Goal: Navigation & Orientation: Find specific page/section

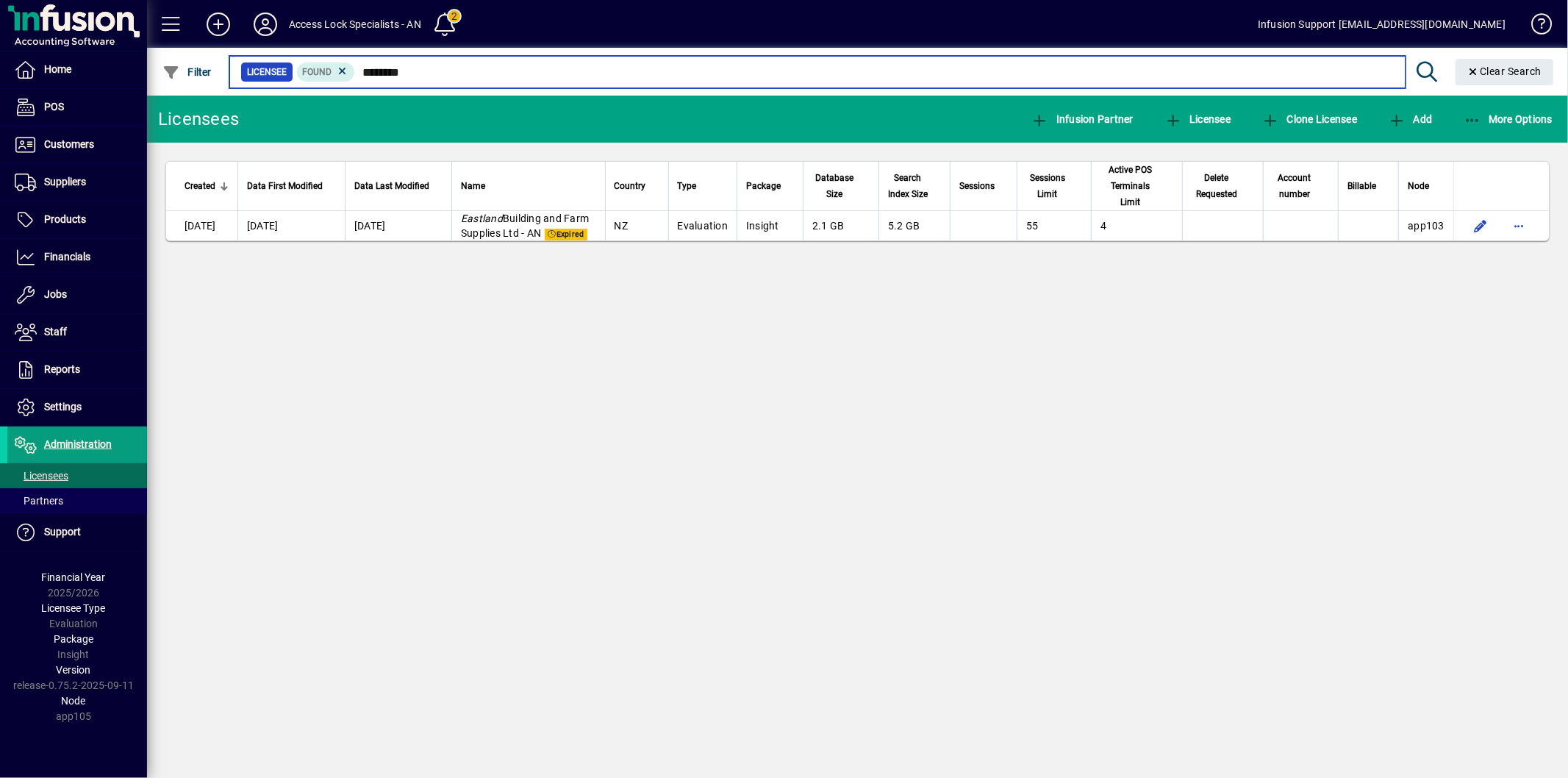
click at [428, 69] on input "********" at bounding box center [873, 72] width 1037 height 21
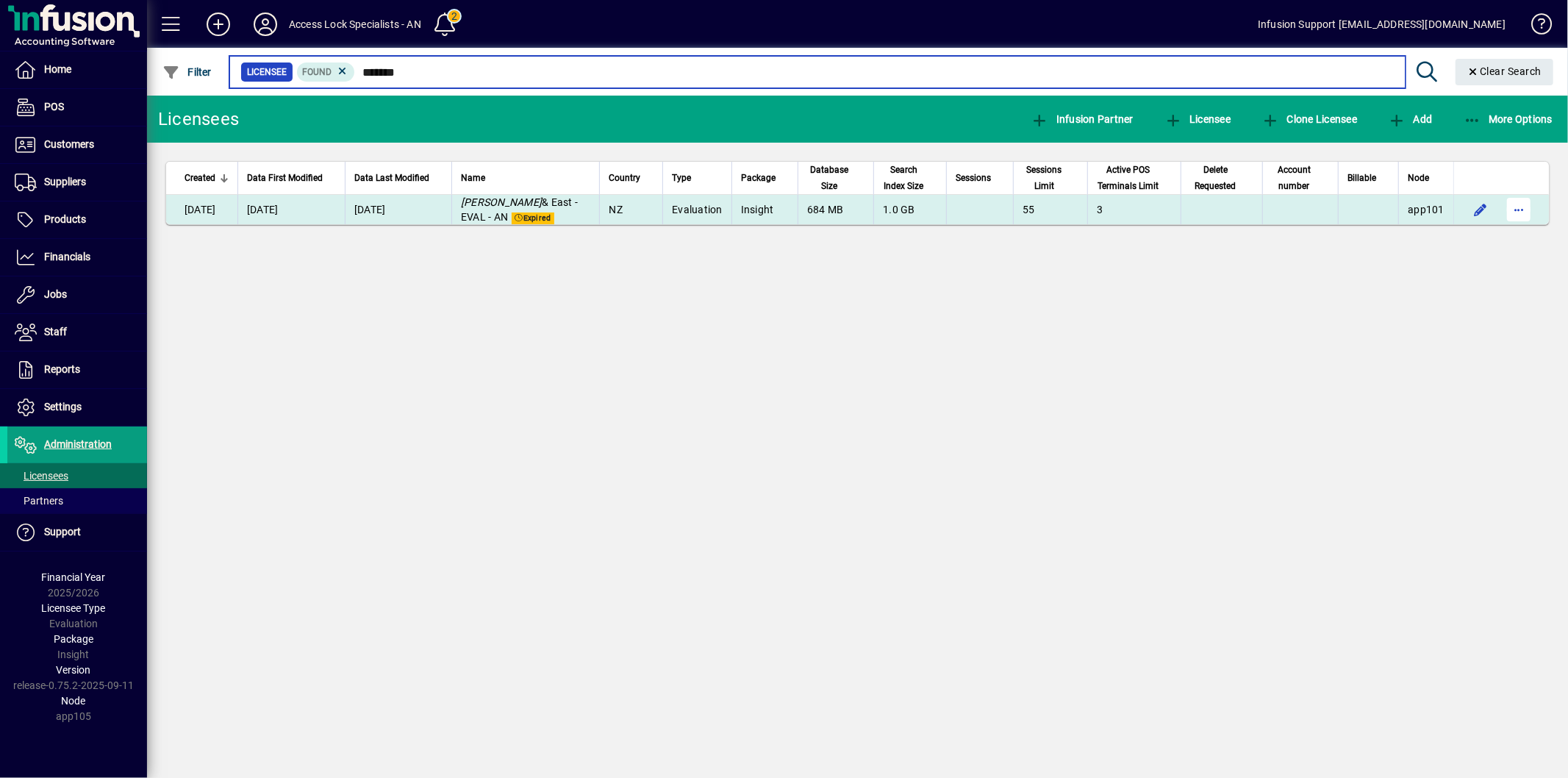
type input "*******"
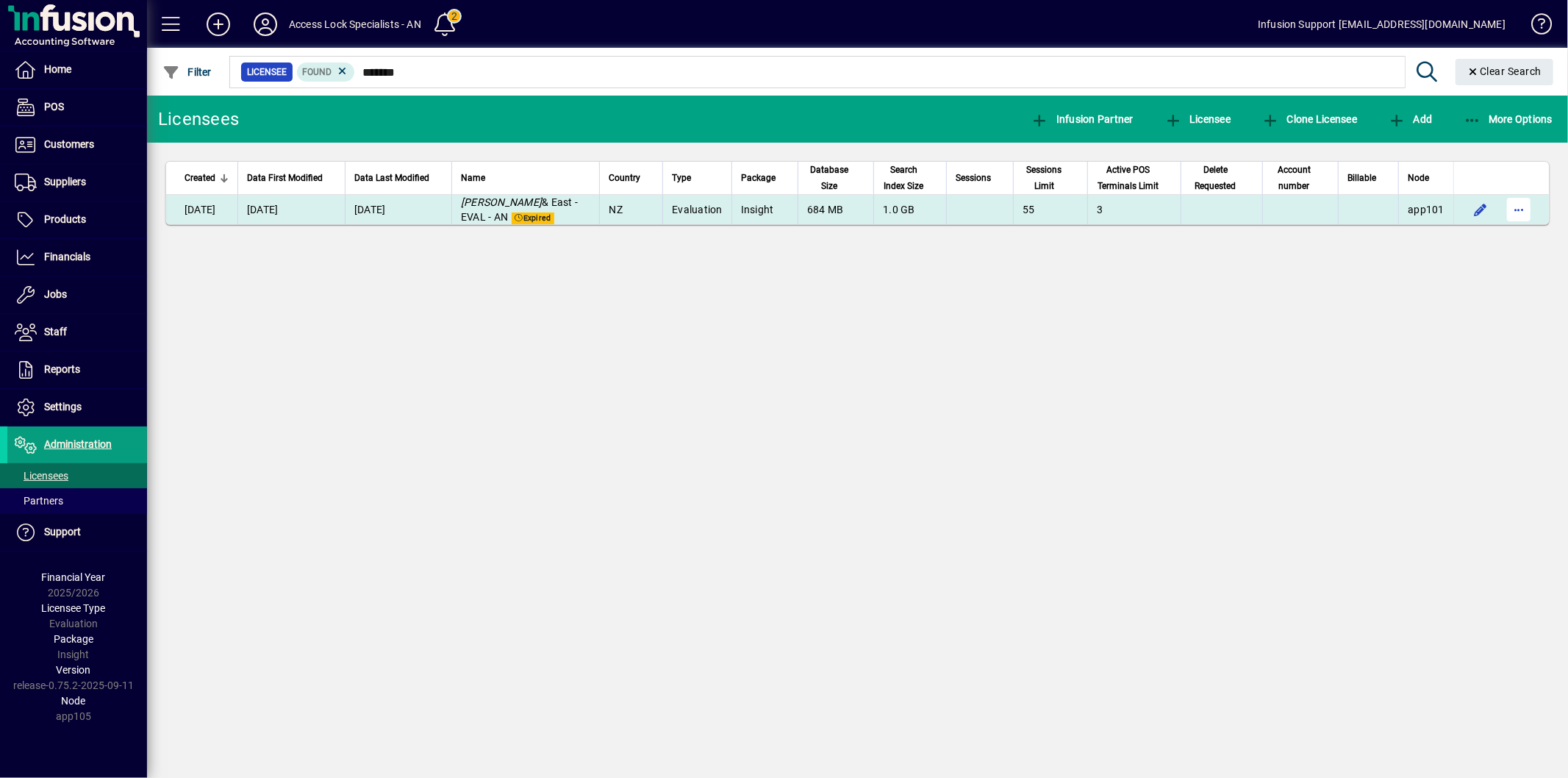
click at [1519, 210] on span "button" at bounding box center [1519, 210] width 36 height 36
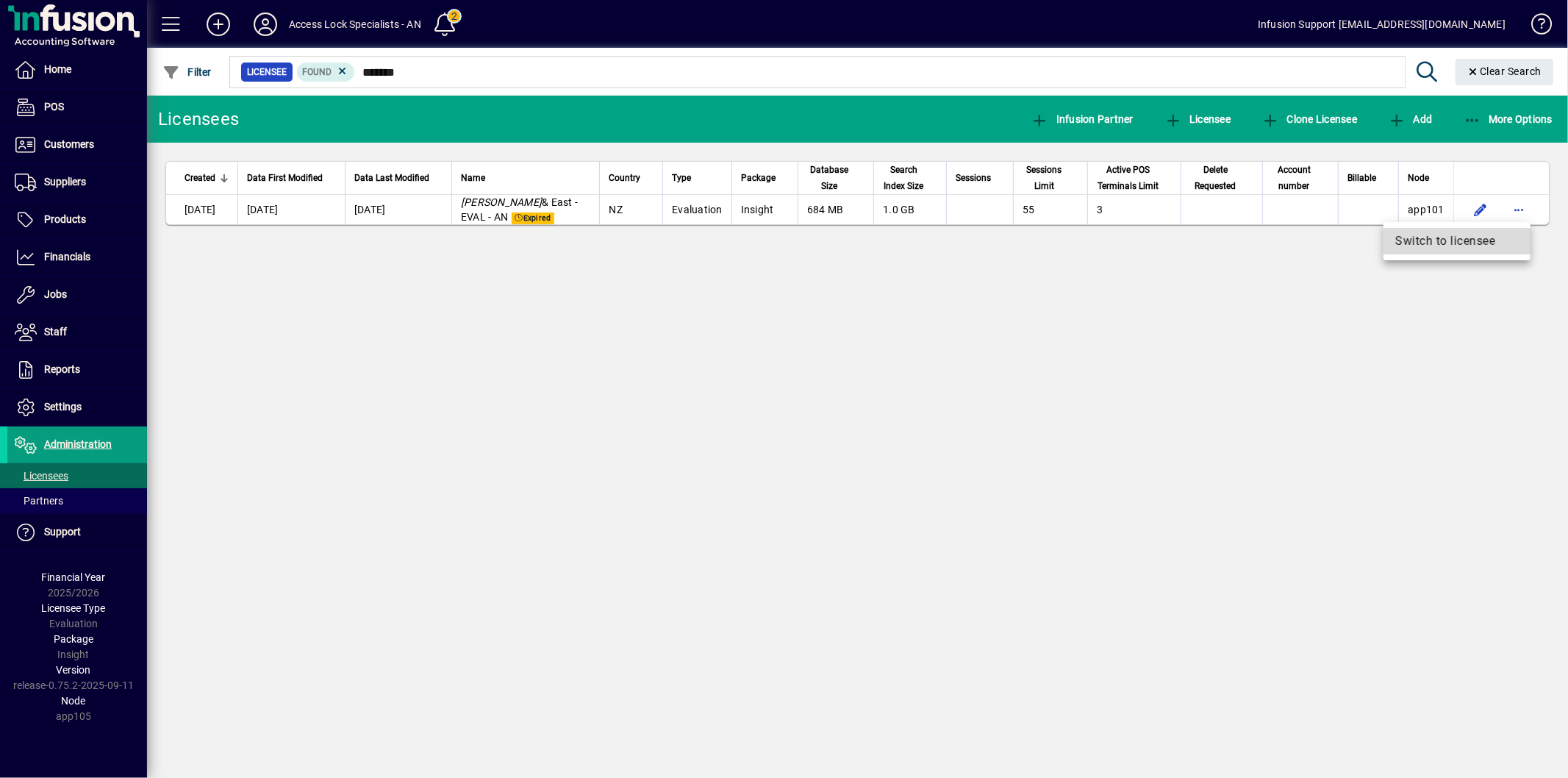
click at [1479, 233] on span "Switch to licensee" at bounding box center [1456, 241] width 123 height 18
